Goal: Find specific page/section: Find specific page/section

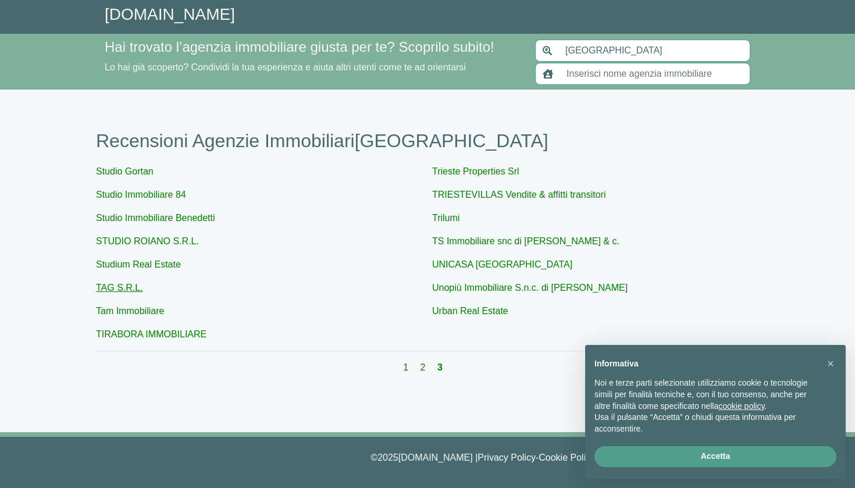
click at [116, 290] on link "TAG S.R.L." at bounding box center [119, 288] width 47 height 10
type input "TAG S.R.L."
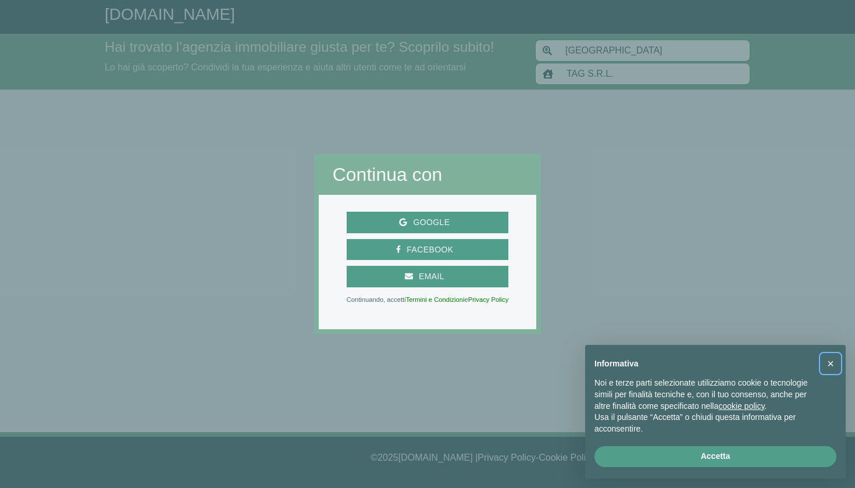
click at [829, 366] on span "×" at bounding box center [830, 363] width 7 height 13
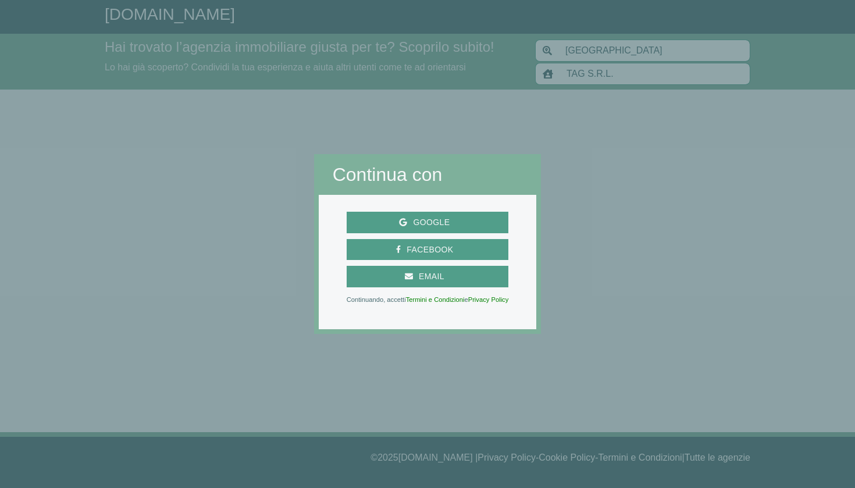
click at [465, 370] on div at bounding box center [427, 411] width 227 height 154
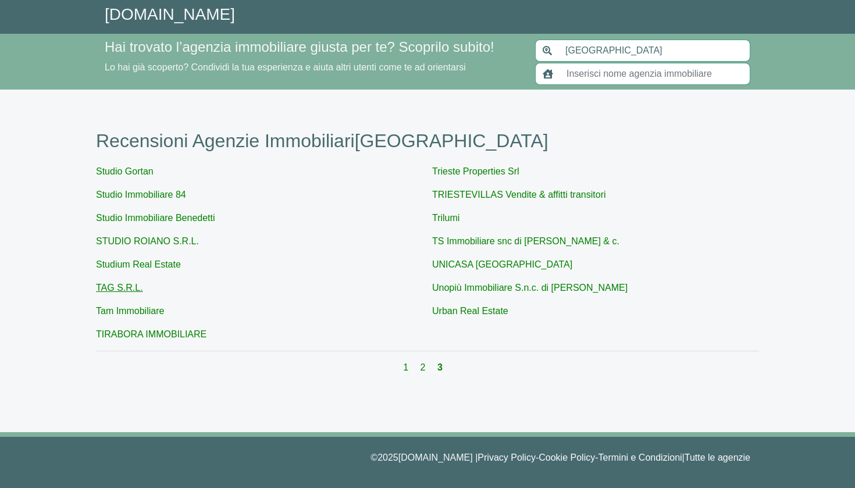
click at [120, 288] on link "TAG S.R.L." at bounding box center [119, 288] width 47 height 10
type input "TAG S.R.L."
